Goal: Task Accomplishment & Management: Manage account settings

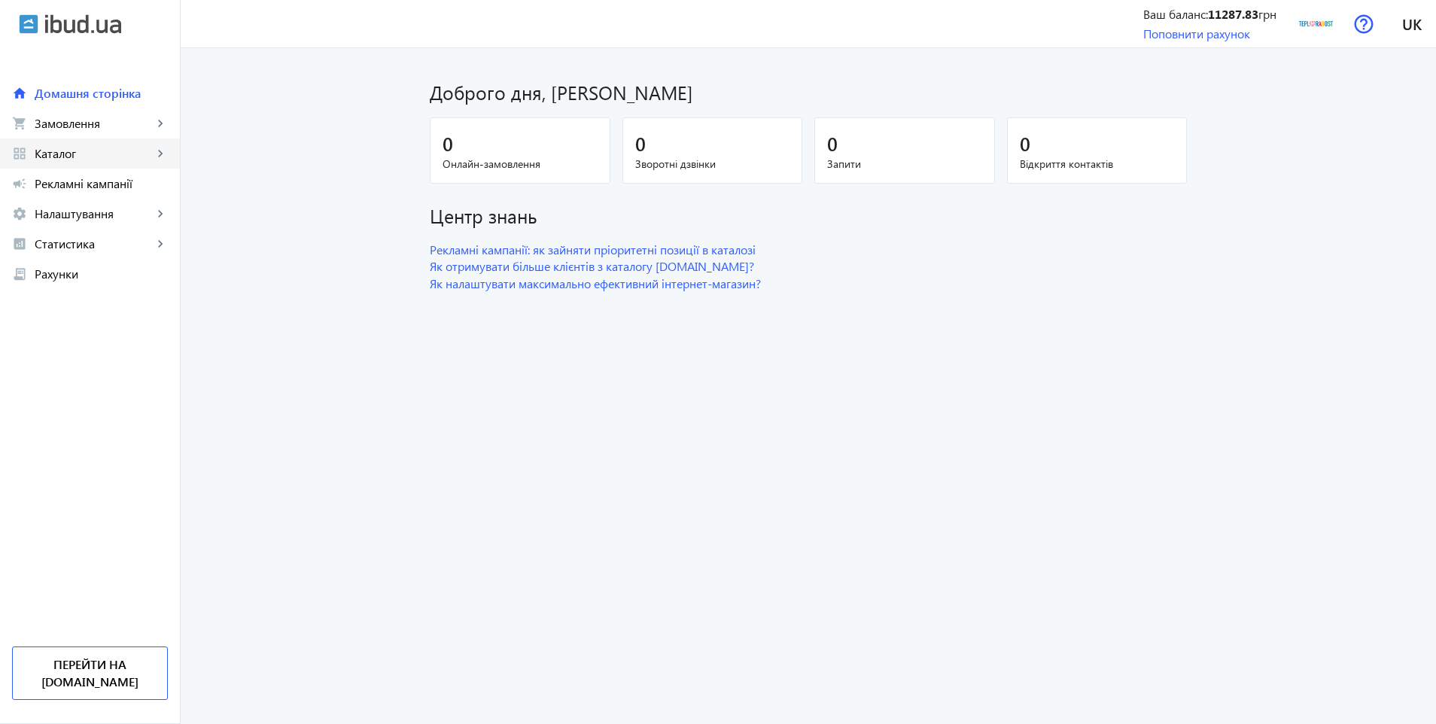
click at [69, 155] on span "Каталог" at bounding box center [94, 153] width 118 height 15
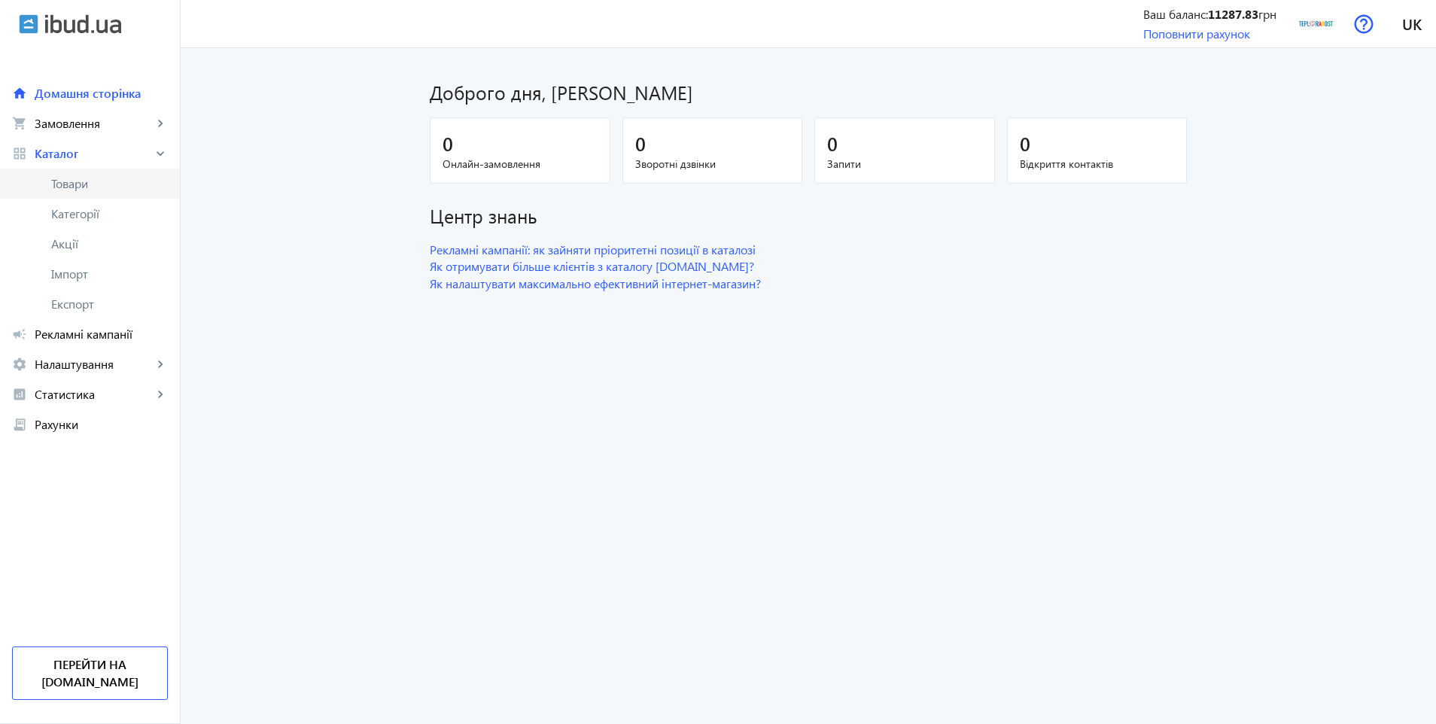
click at [74, 190] on span "Товари" at bounding box center [109, 183] width 117 height 15
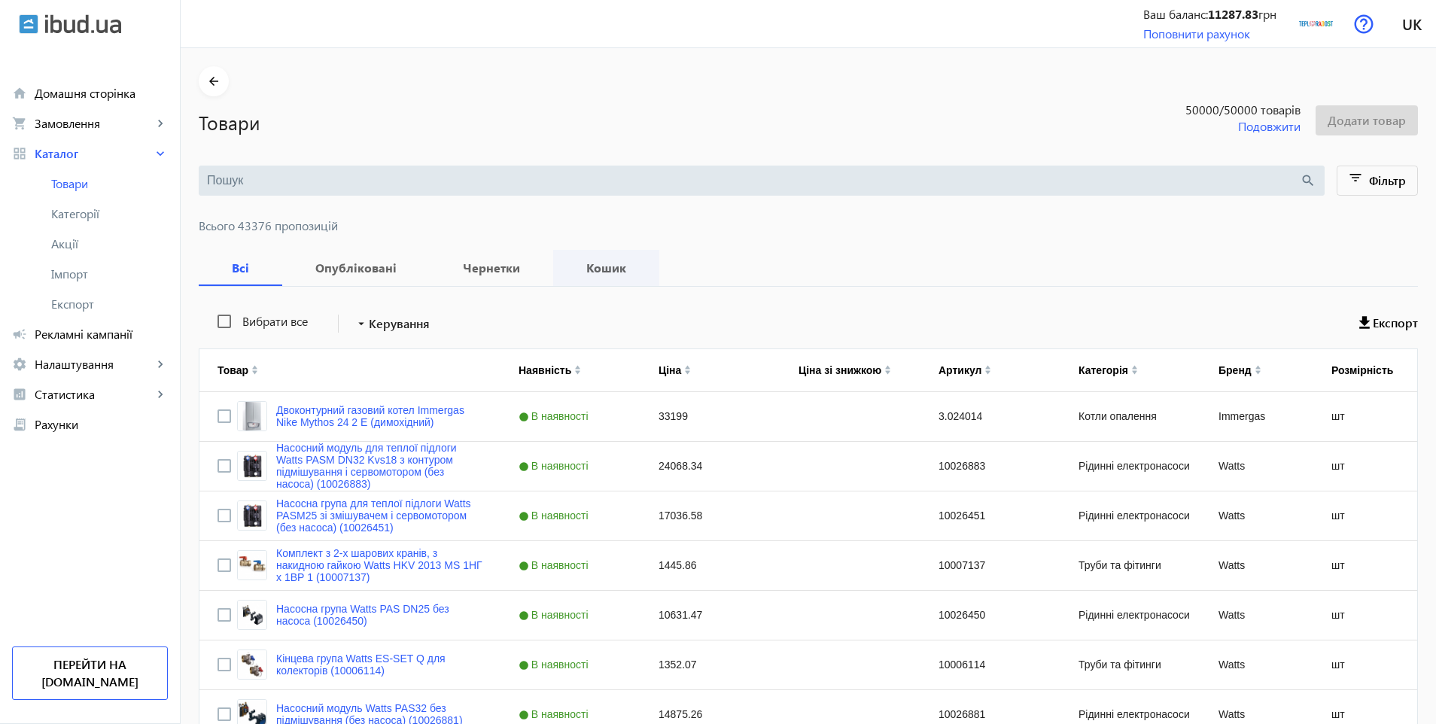
click at [581, 266] on b "Кошик" at bounding box center [606, 268] width 70 height 12
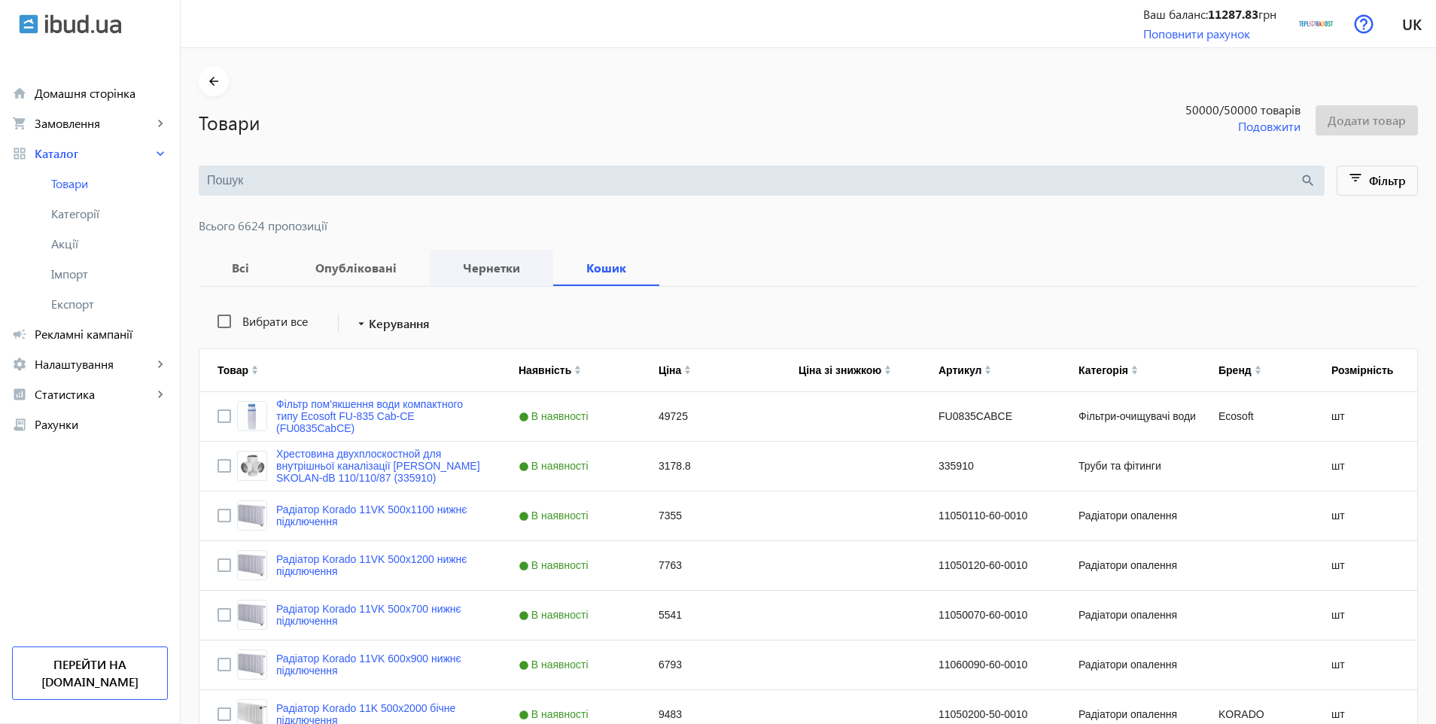
drag, startPoint x: 360, startPoint y: 261, endPoint x: 480, endPoint y: 276, distance: 120.6
click at [360, 262] on b "Опубліковані" at bounding box center [355, 268] width 111 height 12
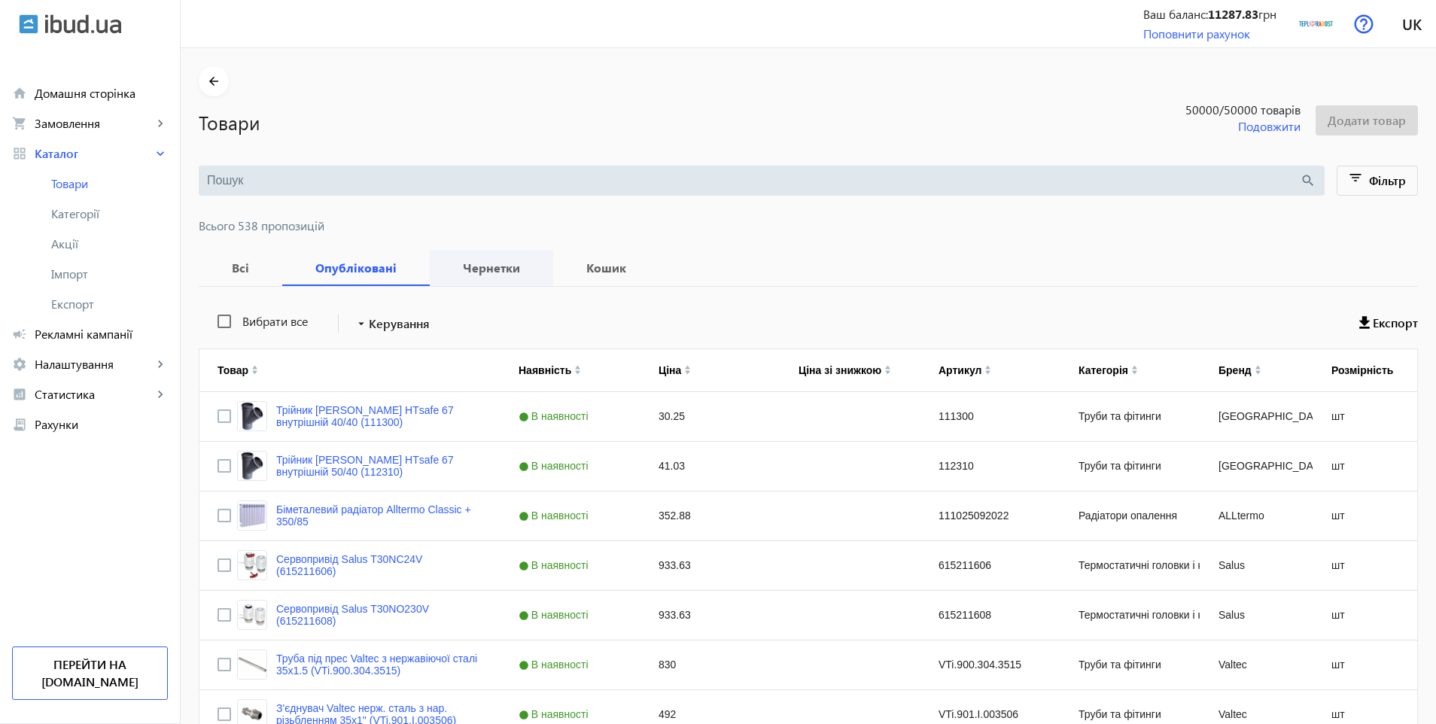
click at [460, 267] on b "Чернетки" at bounding box center [491, 268] width 87 height 12
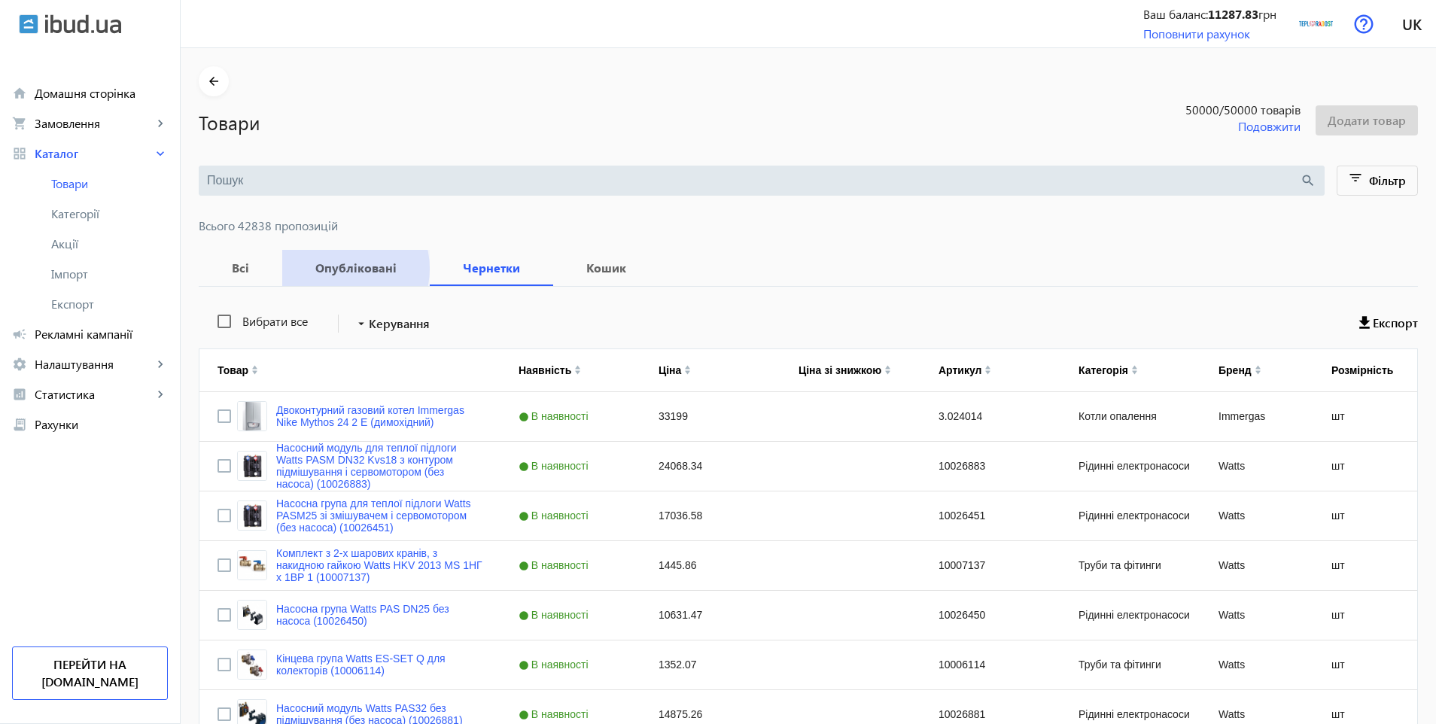
click at [336, 269] on b "Опубліковані" at bounding box center [355, 268] width 111 height 12
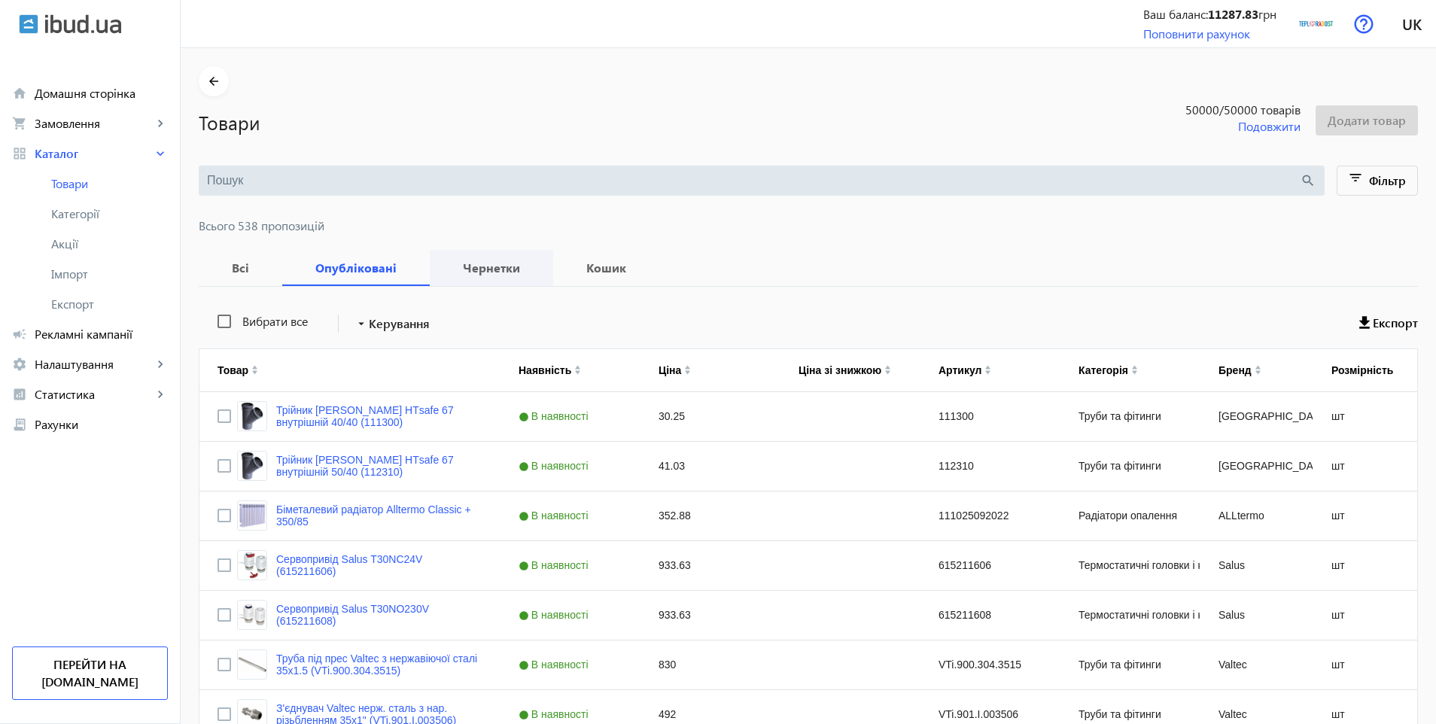
click at [493, 265] on b "Чернетки" at bounding box center [491, 268] width 87 height 12
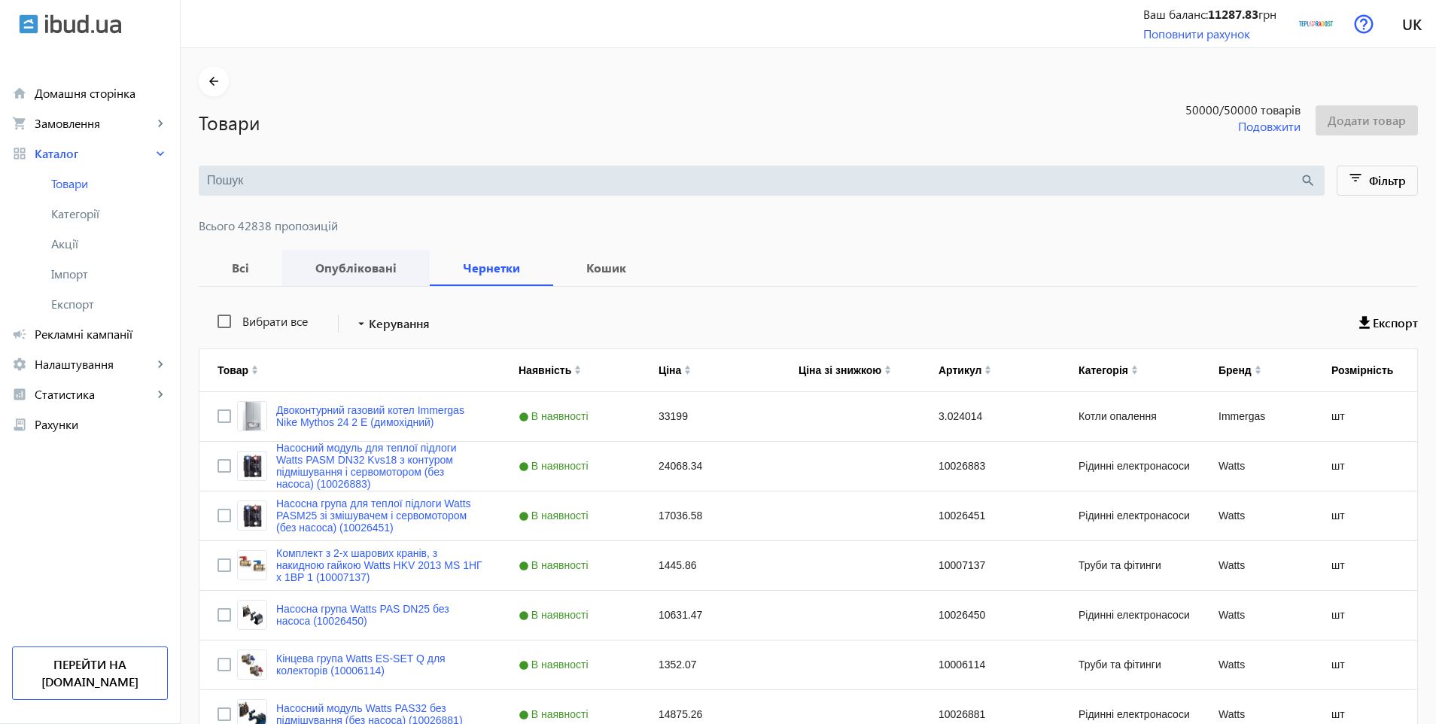
click at [384, 273] on b "Опубліковані" at bounding box center [355, 268] width 111 height 12
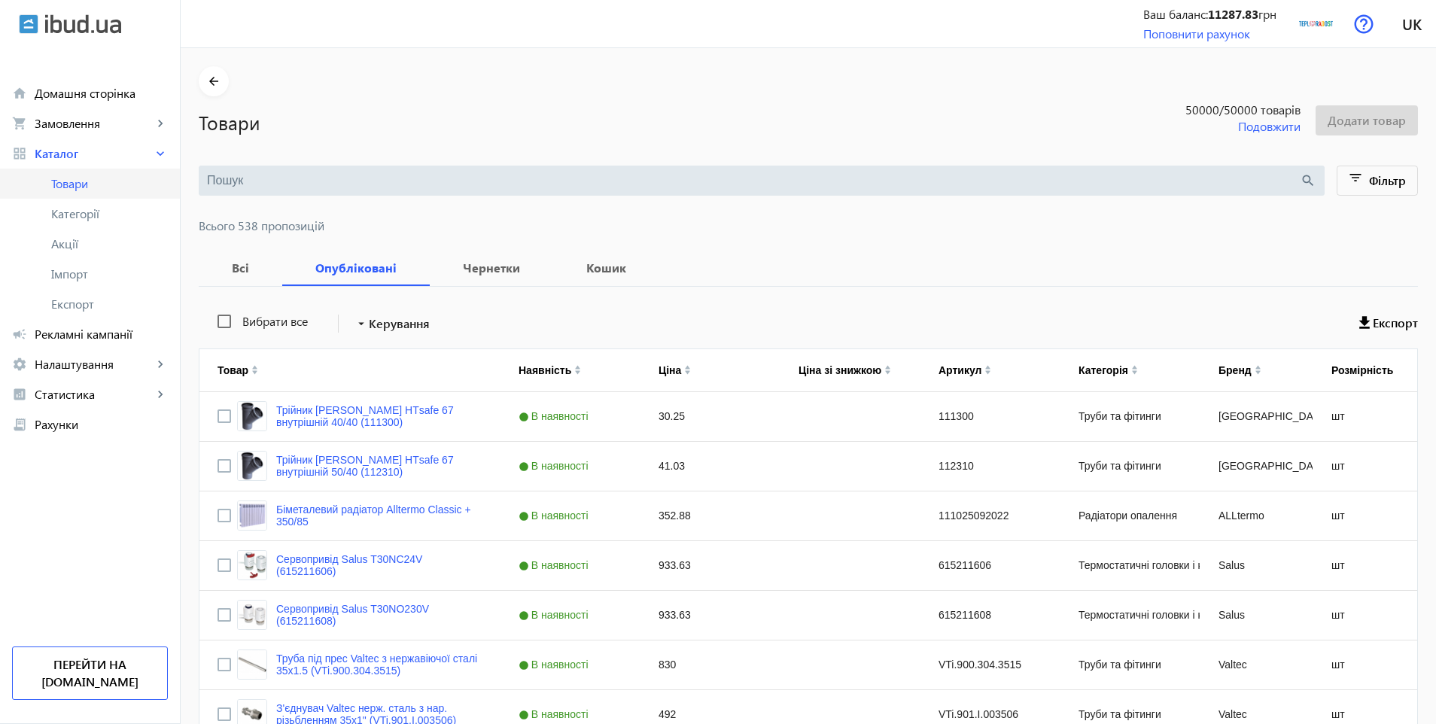
click at [72, 185] on span "Товари" at bounding box center [109, 183] width 117 height 15
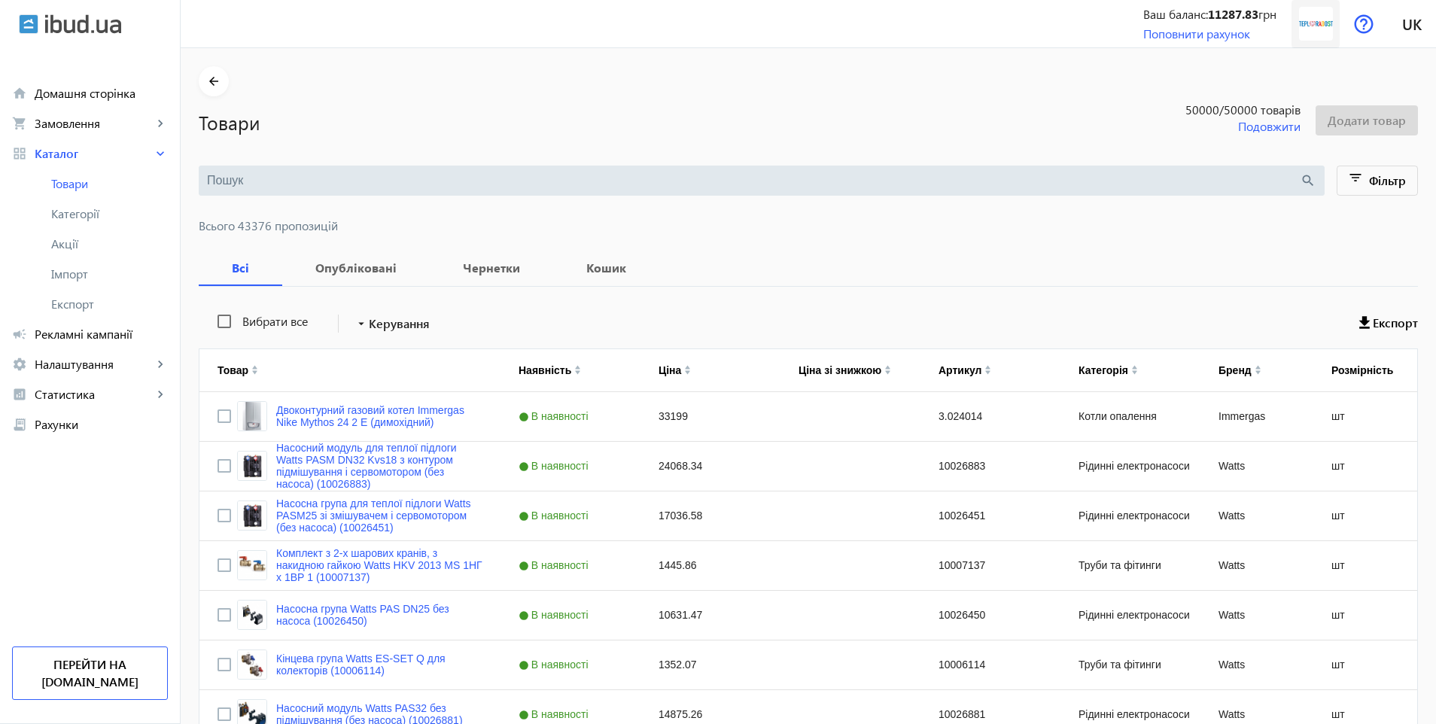
click at [1310, 25] on img at bounding box center [1316, 24] width 34 height 34
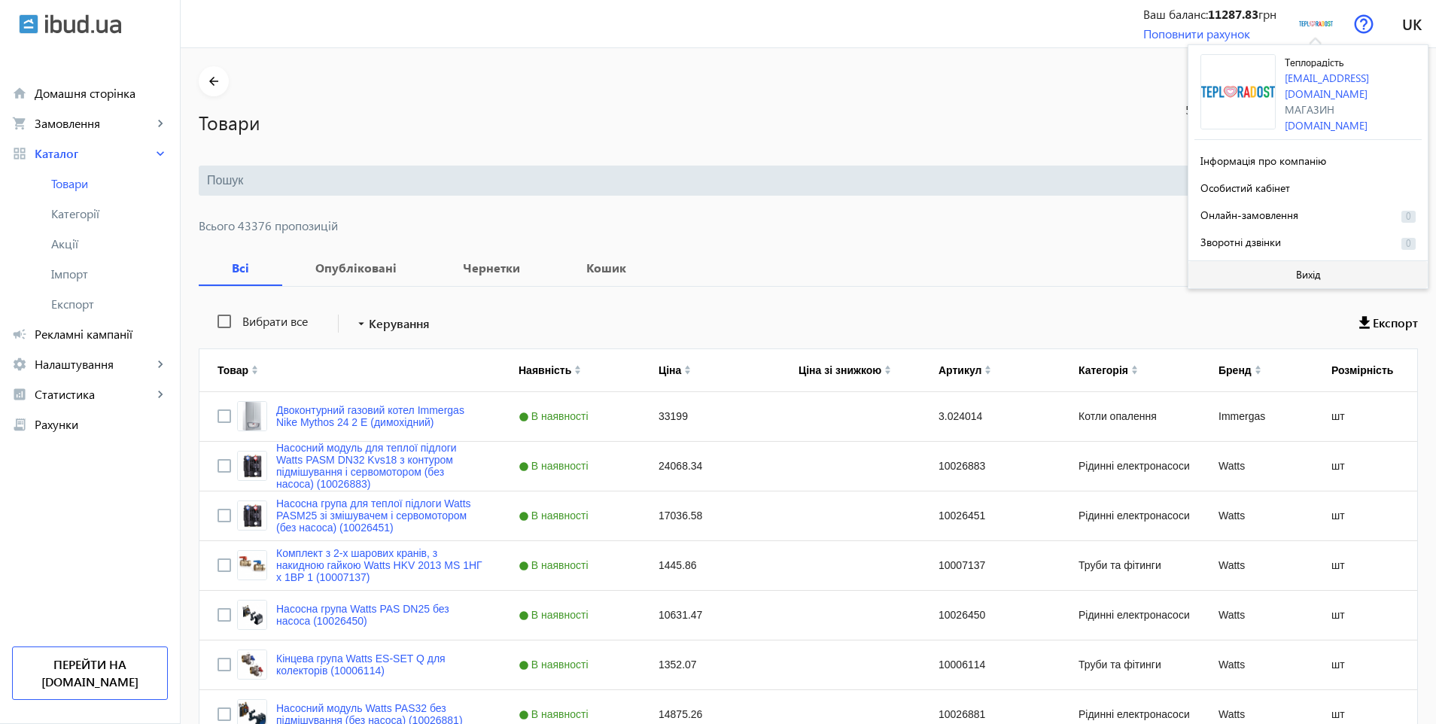
click at [1268, 264] on span at bounding box center [1307, 275] width 239 height 36
